Goal: Task Accomplishment & Management: Use online tool/utility

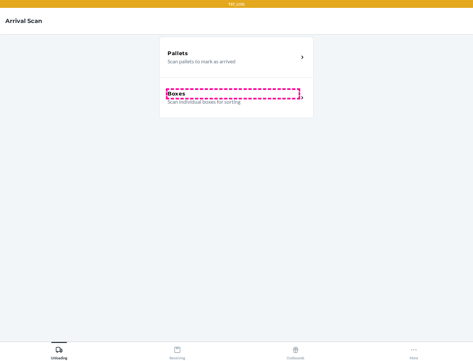
click at [233, 94] on div "Boxes" at bounding box center [233, 94] width 131 height 8
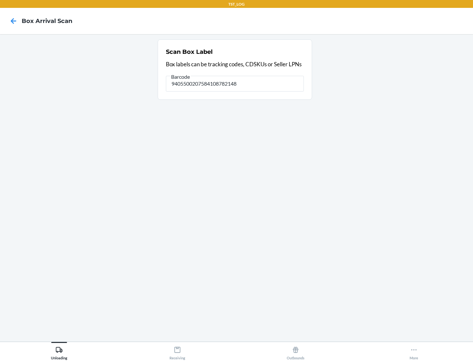
type input "9405500207584108782148"
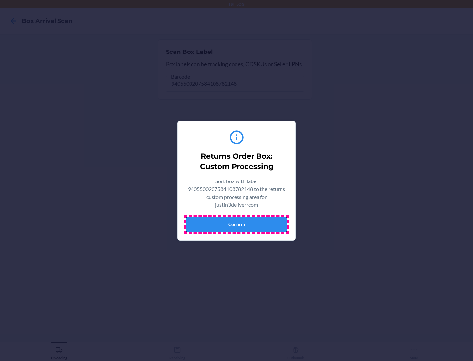
click at [237, 224] on button "Confirm" at bounding box center [237, 225] width 102 height 16
